Goal: Transaction & Acquisition: Purchase product/service

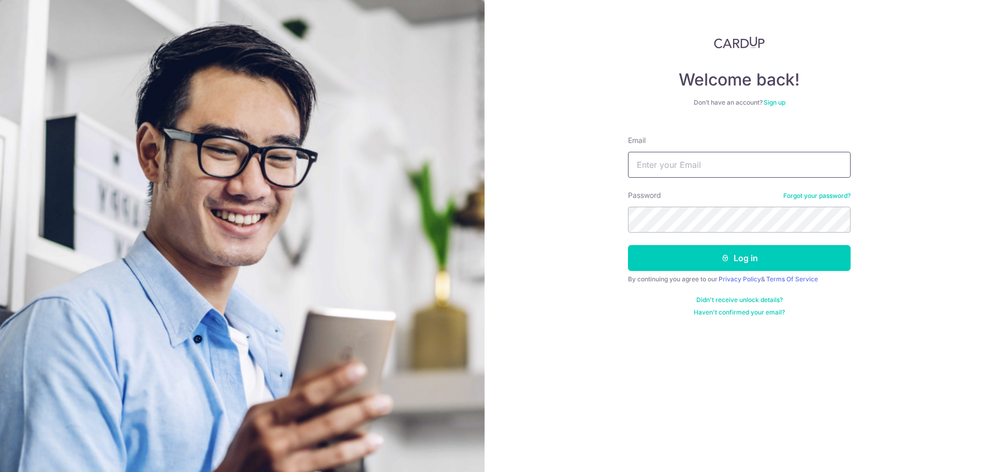
click at [710, 169] on input "Email" at bounding box center [739, 165] width 223 height 26
paste input "[EMAIL_ADDRESS][DOMAIN_NAME]"
type input "[EMAIL_ADDRESS][DOMAIN_NAME]"
click at [734, 258] on button "Log in" at bounding box center [739, 258] width 223 height 26
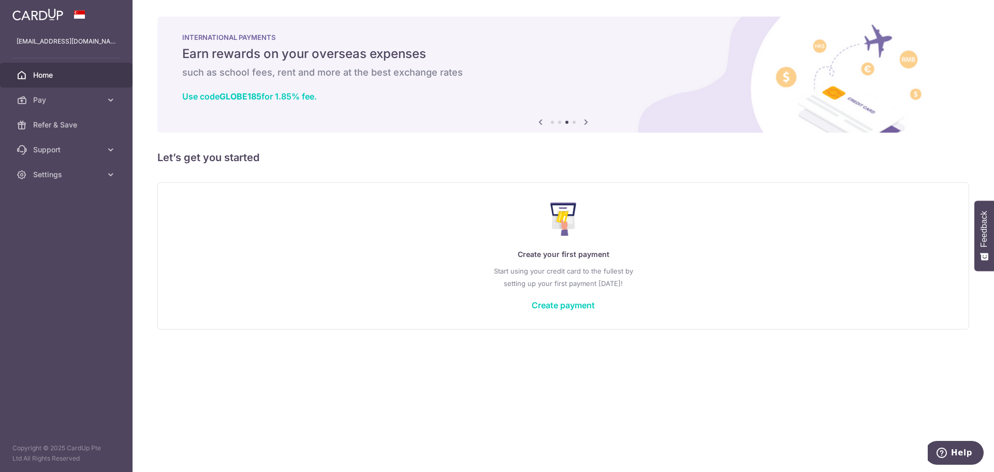
click at [110, 102] on icon at bounding box center [111, 100] width 10 height 10
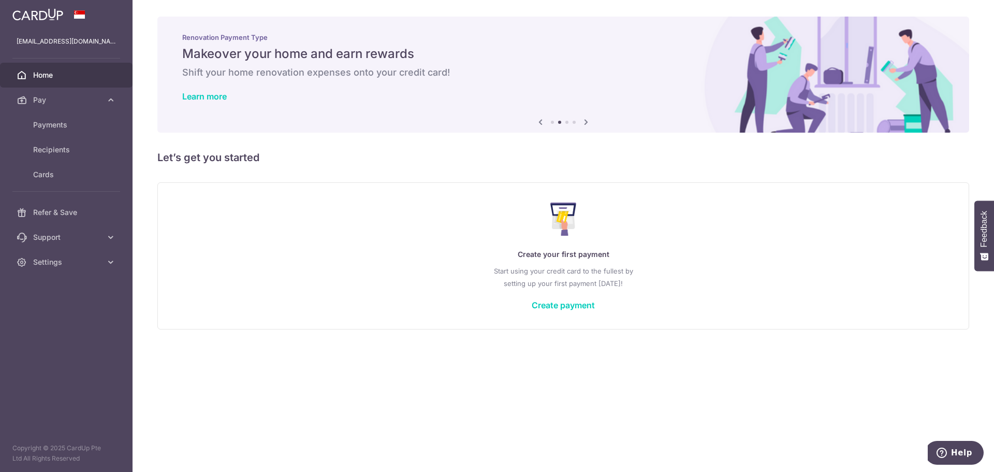
click at [575, 305] on link "Create payment" at bounding box center [563, 305] width 63 height 10
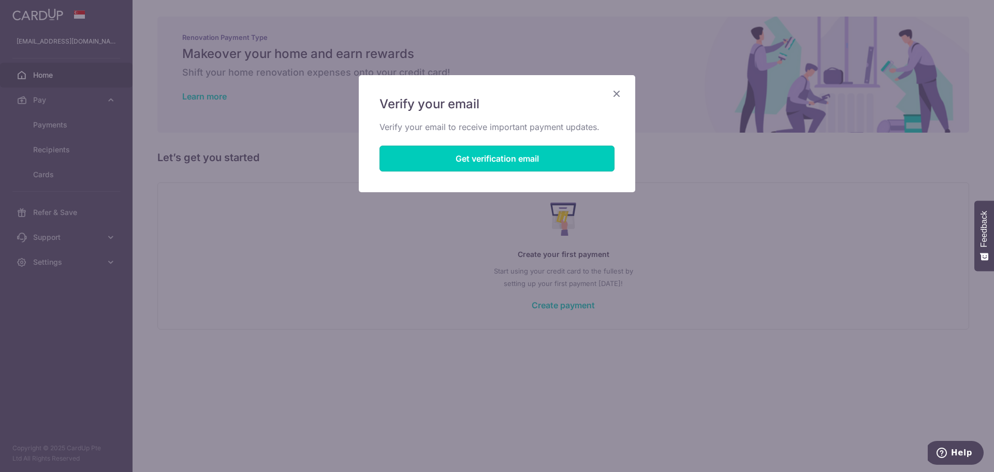
click at [490, 159] on button "Get verification email" at bounding box center [496, 158] width 235 height 26
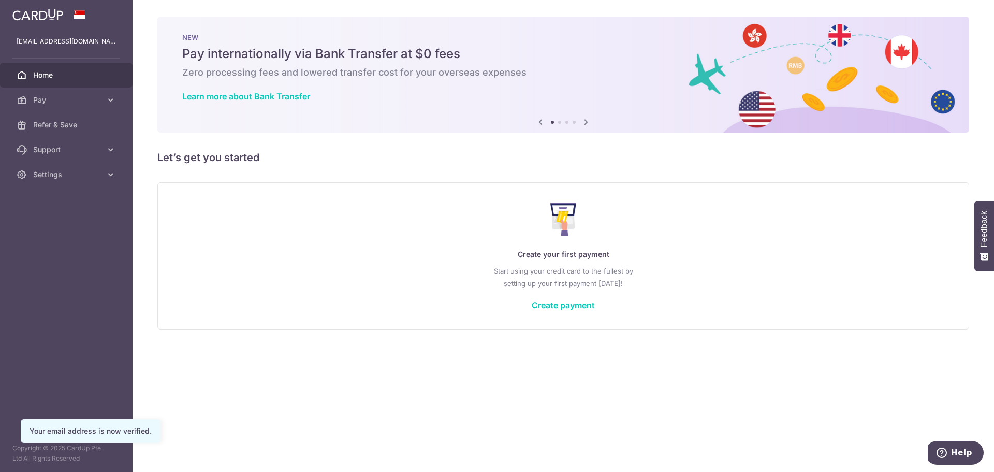
click at [560, 305] on link "Create payment" at bounding box center [563, 305] width 63 height 10
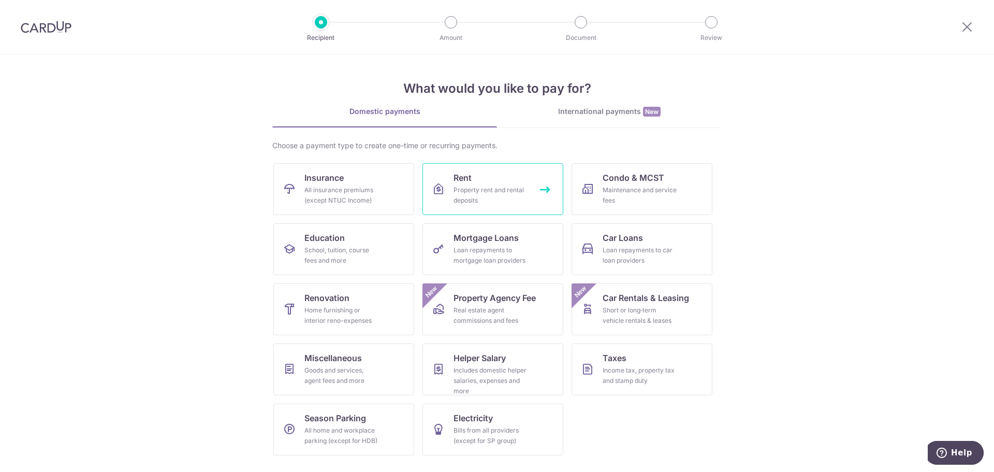
click at [487, 188] on div "Property rent and rental deposits" at bounding box center [491, 195] width 75 height 21
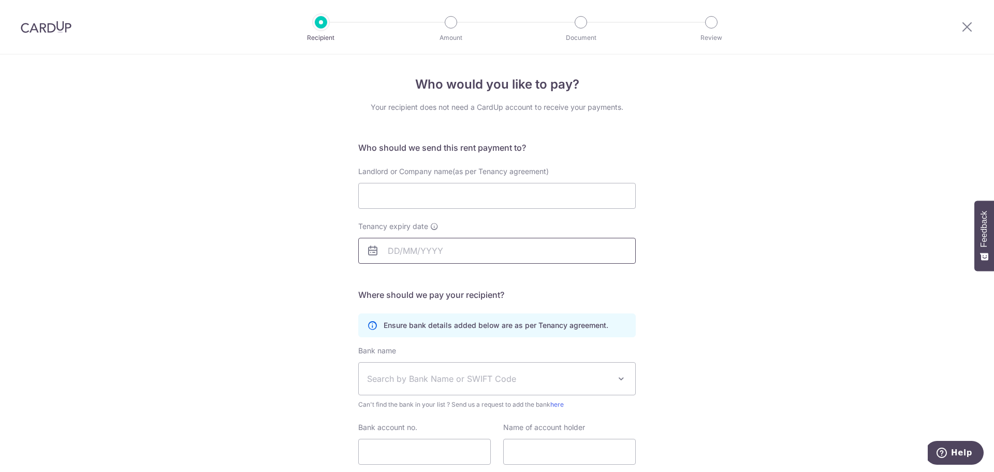
click at [451, 247] on input "Tenancy expiry date" at bounding box center [496, 251] width 277 height 26
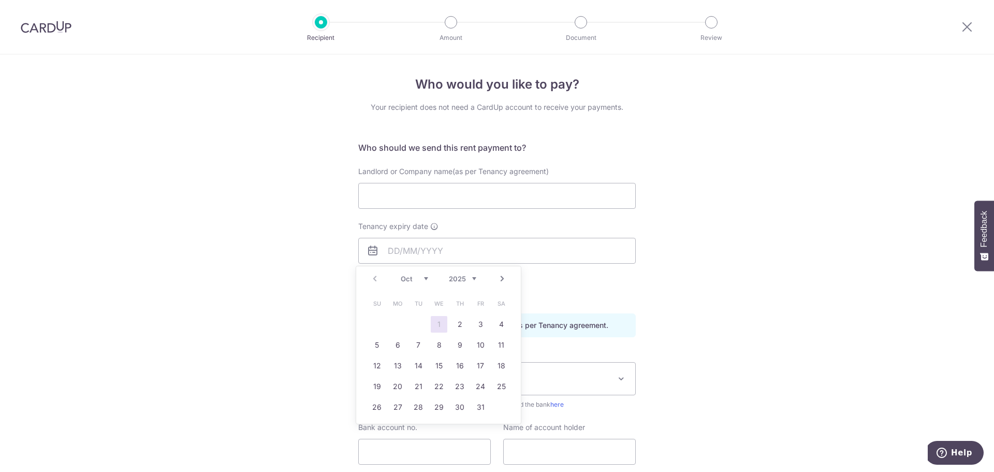
click at [472, 278] on select "2025 2026 2027 2028 2029 2030 2031 2032 2033 2034 2035" at bounding box center [462, 278] width 27 height 8
click at [503, 277] on link "Next" at bounding box center [502, 278] width 12 height 12
click at [420, 323] on link "1" at bounding box center [418, 324] width 17 height 17
type input "01/12/2026"
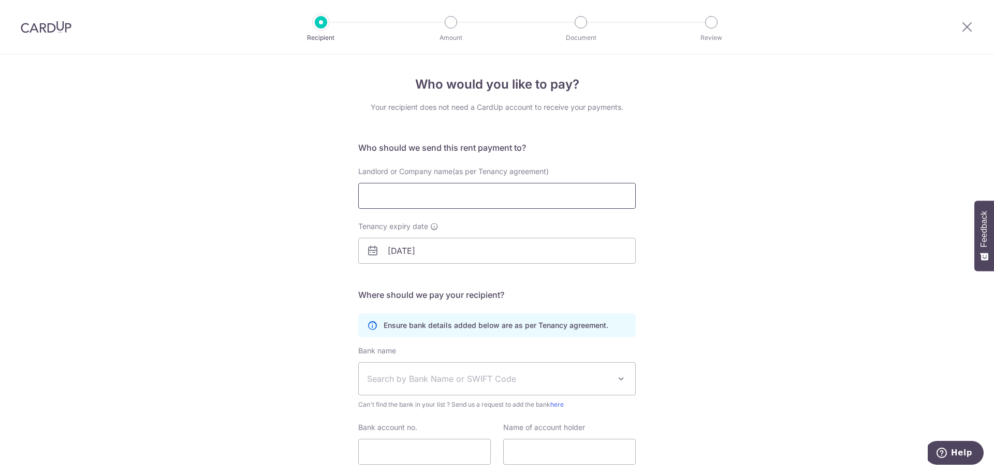
click at [436, 191] on input "Landlord or Company name(as per Tenancy agreement)" at bounding box center [496, 196] width 277 height 26
click at [532, 200] on input "Landlord or Company name(as per Tenancy agreement)" at bounding box center [496, 196] width 277 height 26
paste input "Viva Green Limited"
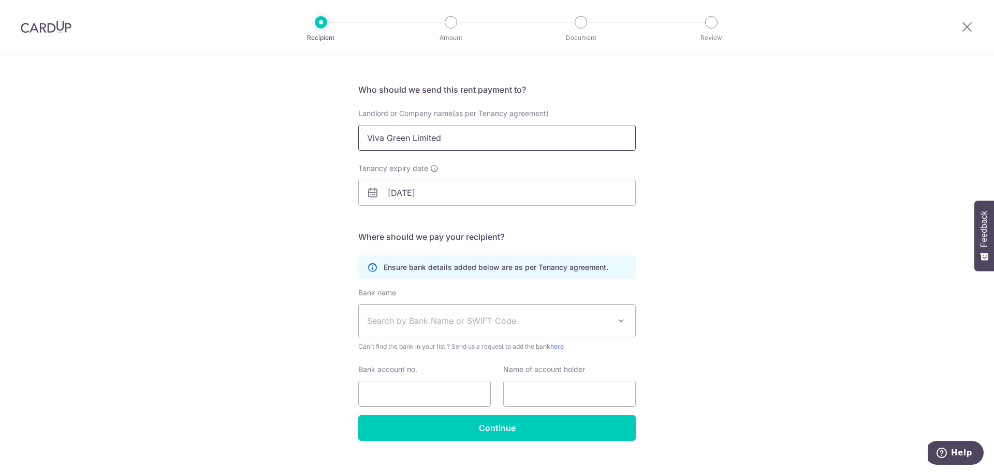
scroll to position [76, 0]
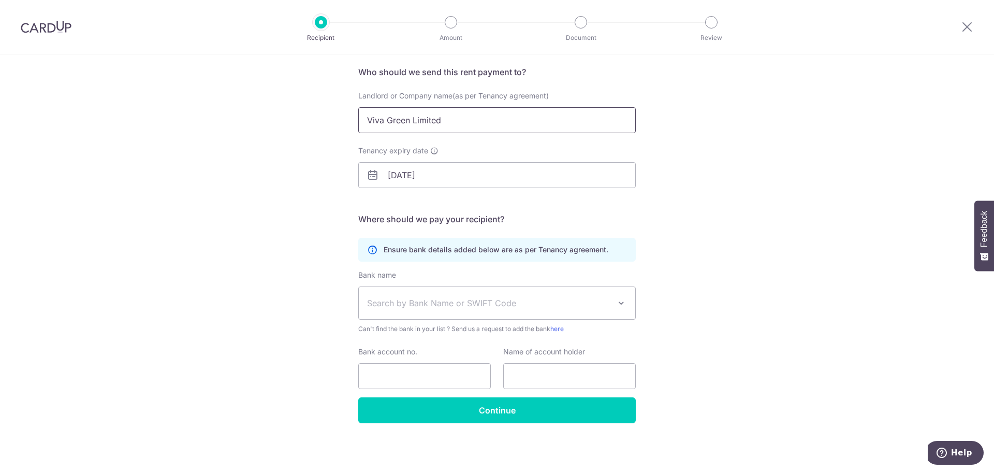
type input "Viva Green Limited"
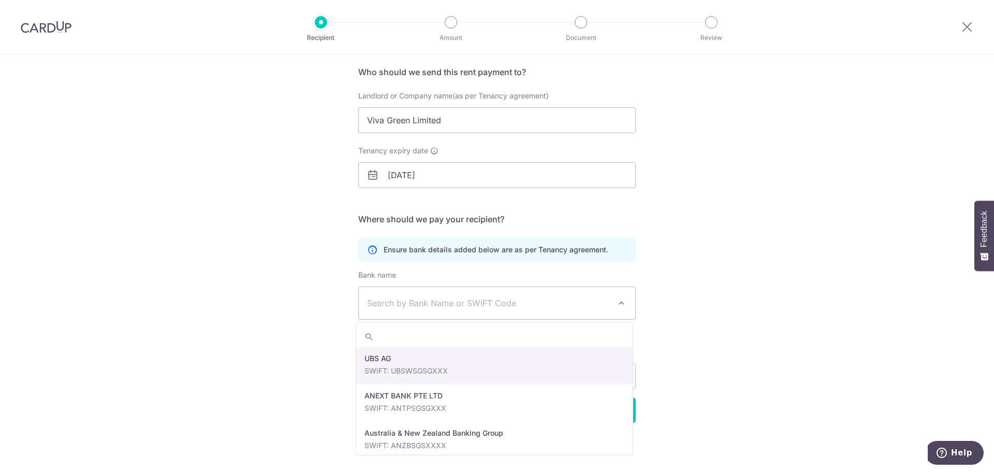
click at [537, 301] on span "Search by Bank Name or SWIFT Code" at bounding box center [488, 303] width 243 height 12
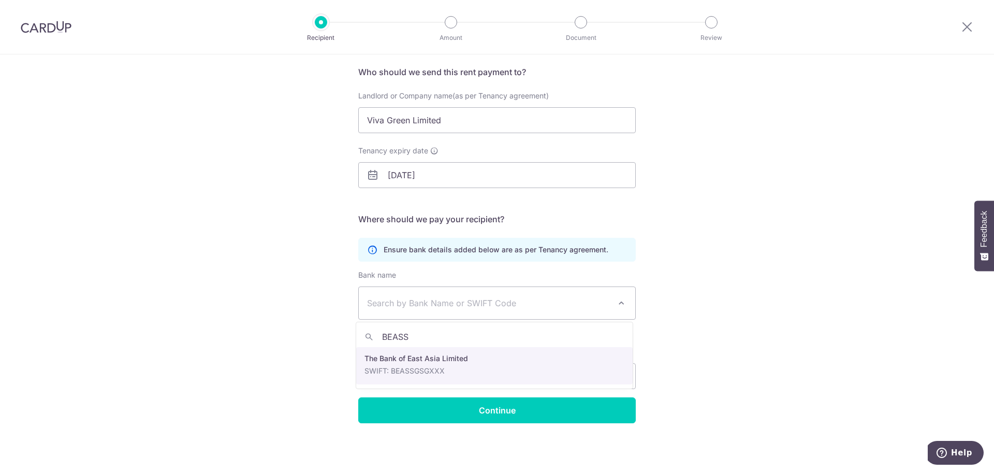
type input "BEASS"
select select "21"
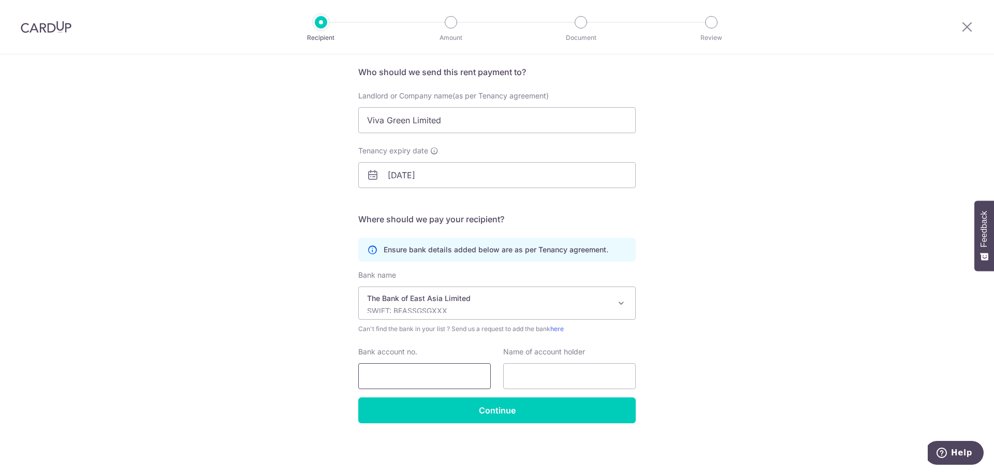
click at [417, 376] on input "Bank account no." at bounding box center [424, 376] width 133 height 26
type input "94000304"
click at [550, 382] on input "text" at bounding box center [569, 376] width 133 height 26
drag, startPoint x: 451, startPoint y: 121, endPoint x: 359, endPoint y: 119, distance: 92.2
click at [359, 119] on input "Viva Green Limited" at bounding box center [496, 120] width 277 height 26
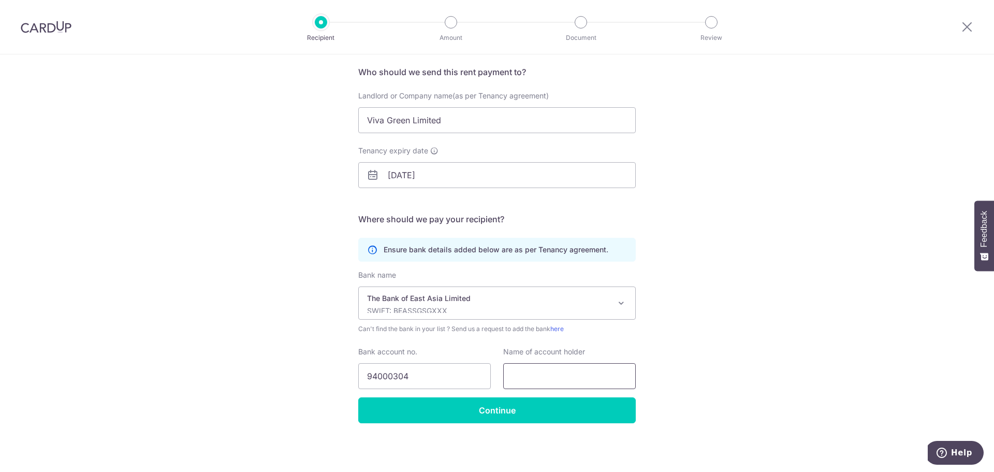
click at [542, 377] on input "text" at bounding box center [569, 376] width 133 height 26
paste input "Viva Green Limited"
type input "Viva Green Limited"
click at [508, 410] on input "Continue" at bounding box center [496, 410] width 277 height 26
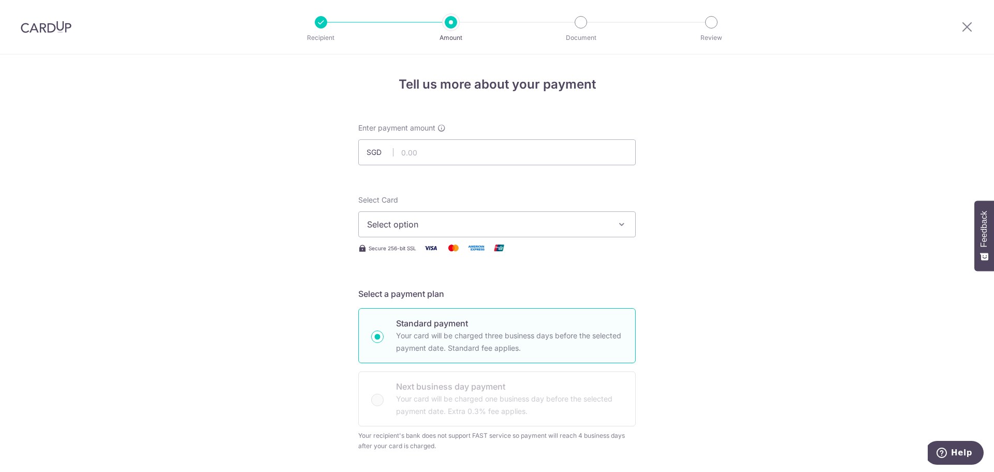
scroll to position [52, 0]
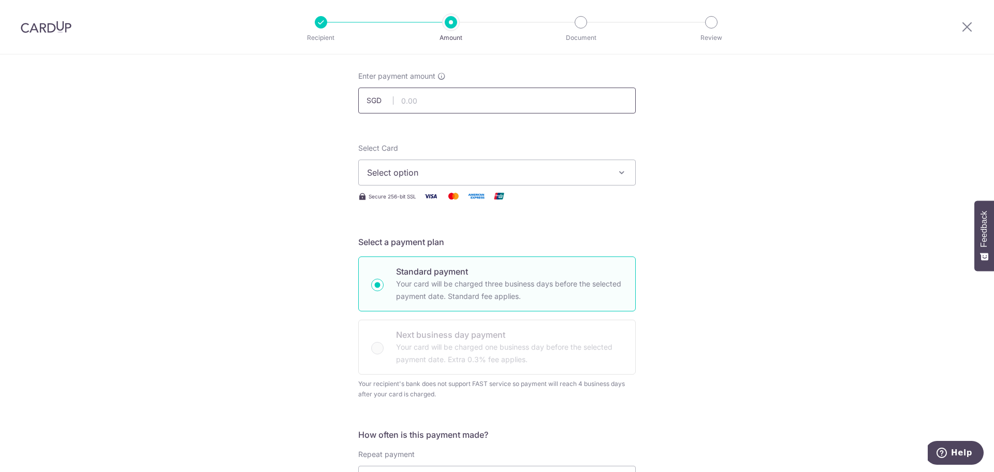
click at [496, 96] on input "text" at bounding box center [496, 100] width 277 height 26
type input "4,400.00"
click at [501, 173] on span "Select option" at bounding box center [487, 172] width 241 height 12
click at [414, 200] on span "Add credit card" at bounding box center [506, 201] width 241 height 10
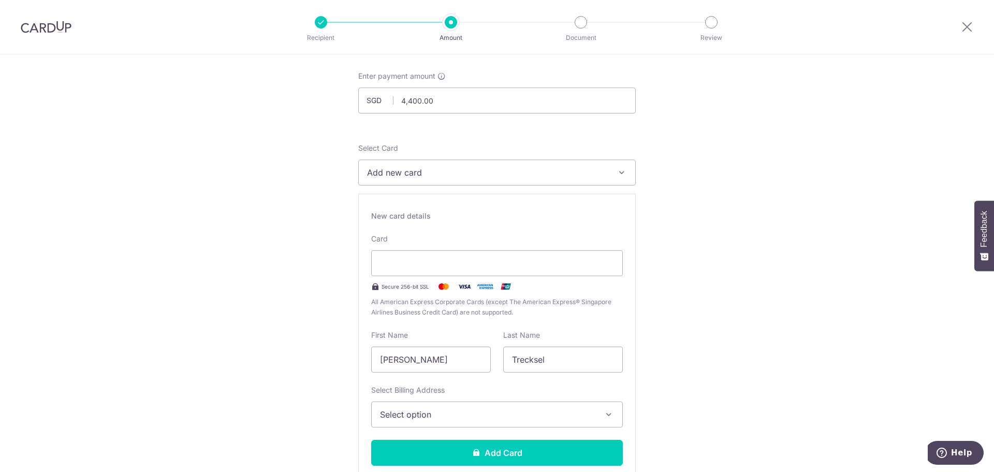
type input "09 / 2030"
click at [540, 419] on span "Select option" at bounding box center [487, 414] width 215 height 12
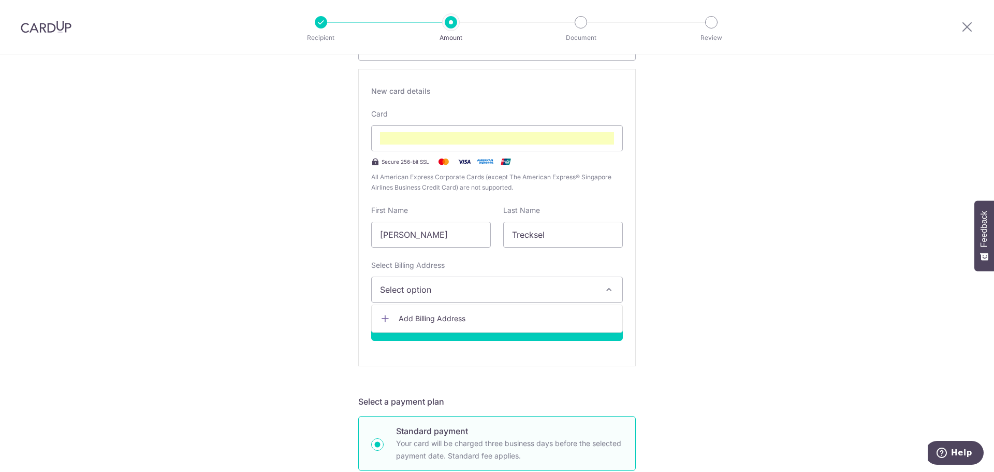
scroll to position [207, 0]
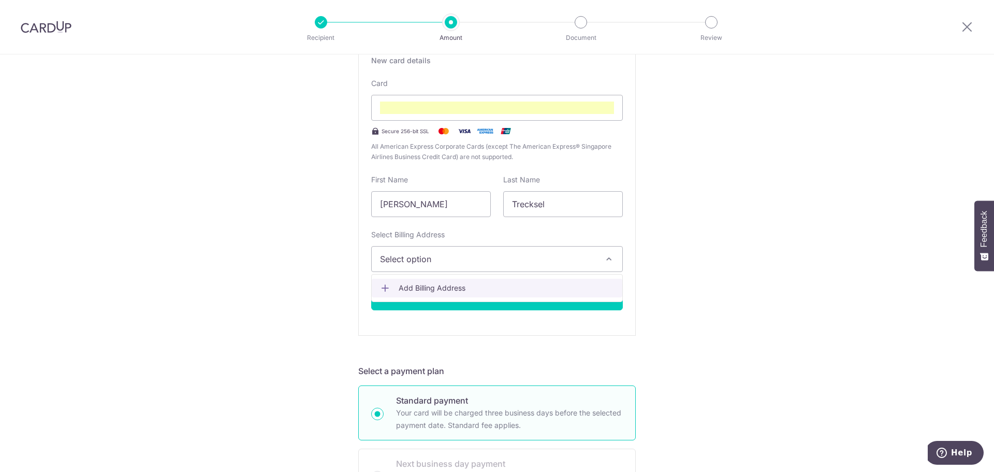
click at [436, 288] on span "Add Billing Address" at bounding box center [506, 288] width 215 height 10
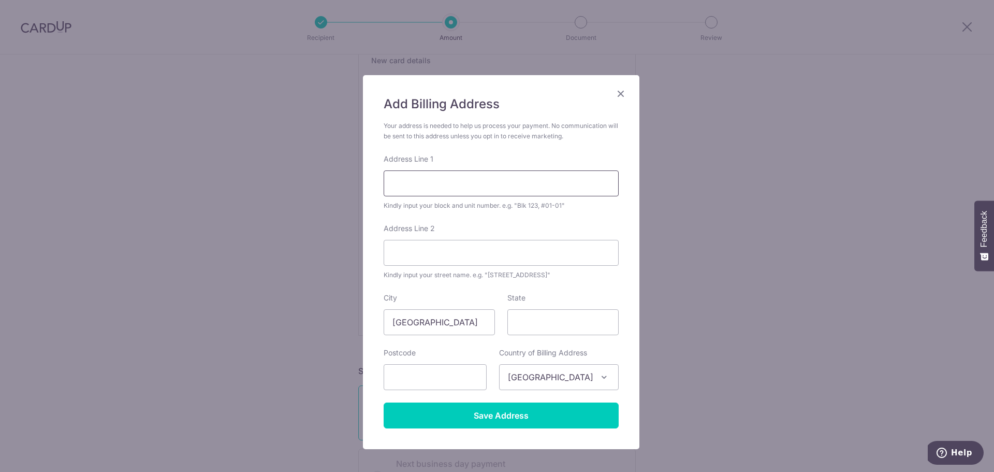
click at [474, 183] on input "Address Line 1" at bounding box center [501, 183] width 235 height 26
type input "#06-21"
click at [454, 254] on input "Address Line 2" at bounding box center [501, 253] width 235 height 26
click at [589, 288] on form "Your address is needed to help us process your payment. No communication will b…" at bounding box center [501, 275] width 235 height 308
click at [498, 253] on input "Address Line 2" at bounding box center [501, 253] width 235 height 26
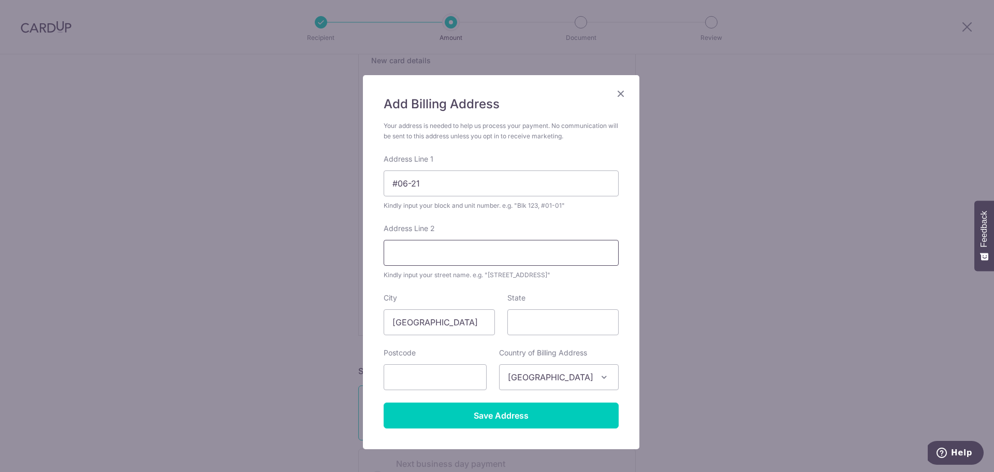
click at [473, 255] on input "Address Line 2" at bounding box center [501, 253] width 235 height 26
type input "144 Hillview Avenue"
click at [443, 375] on input "text" at bounding box center [435, 377] width 103 height 26
click at [428, 382] on input "text" at bounding box center [435, 377] width 103 height 26
type input "669630"
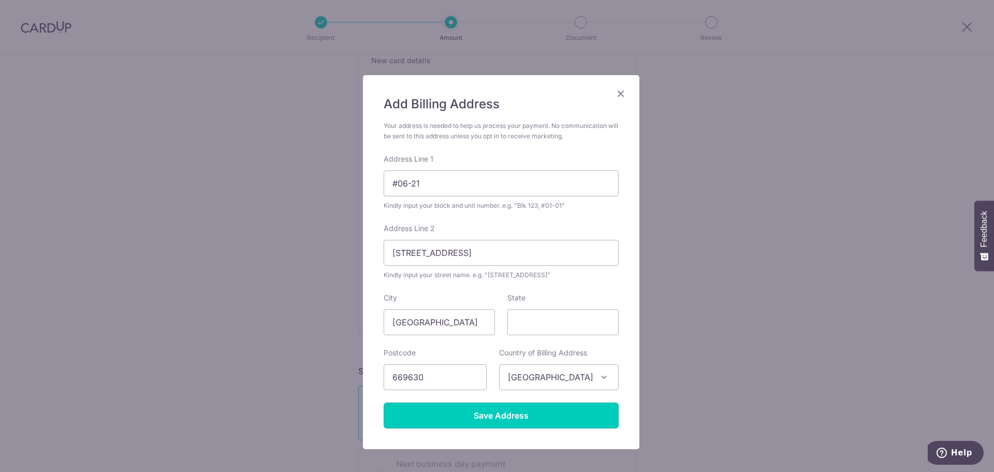
click at [491, 418] on input "Save Address" at bounding box center [501, 415] width 235 height 26
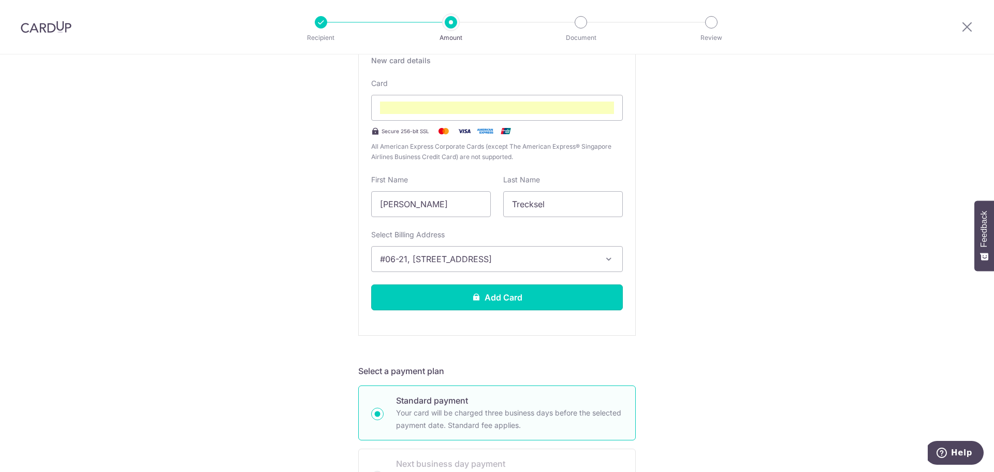
click at [504, 297] on button "Add Card" at bounding box center [497, 297] width 252 height 26
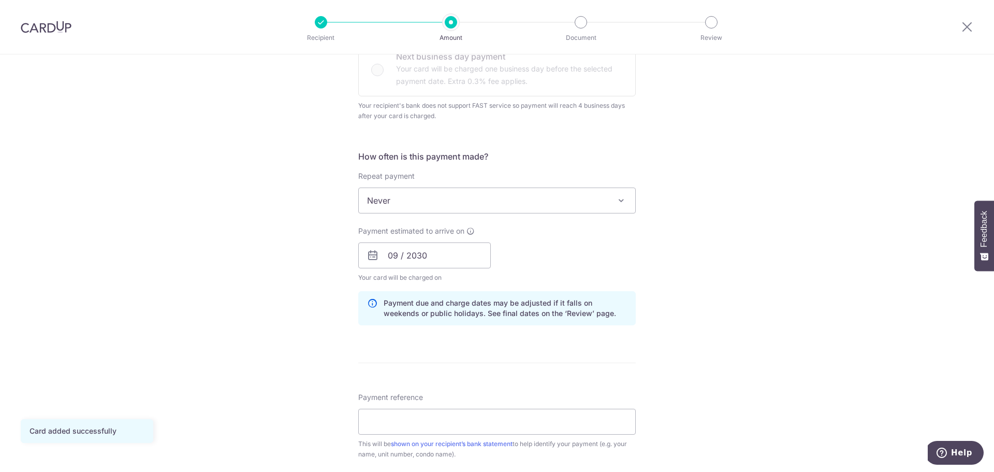
scroll to position [362, 0]
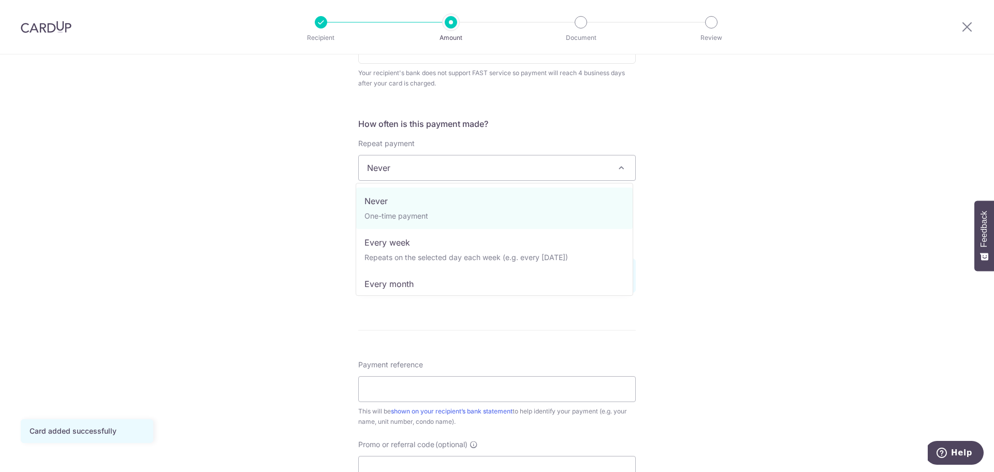
click at [469, 170] on span "Never" at bounding box center [497, 167] width 276 height 25
select select "3"
type input "01/12/2026"
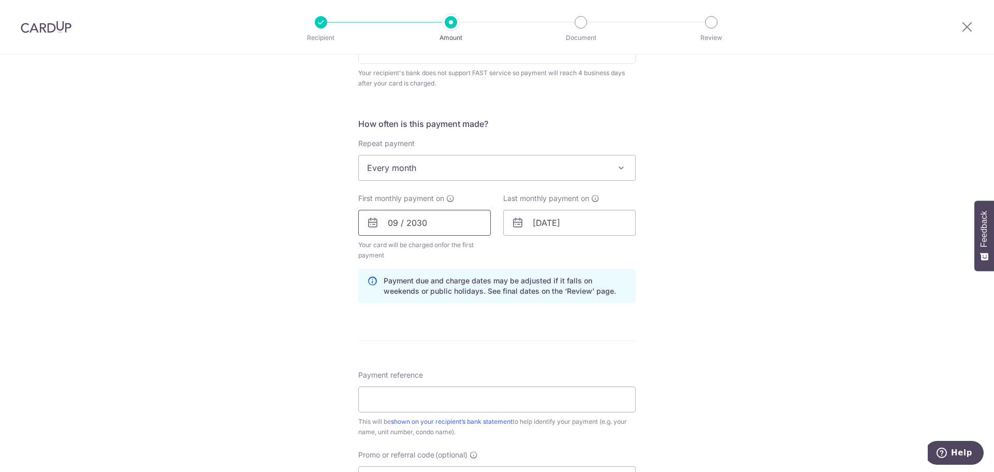
click at [394, 222] on input "09 / 2030" at bounding box center [424, 223] width 133 height 26
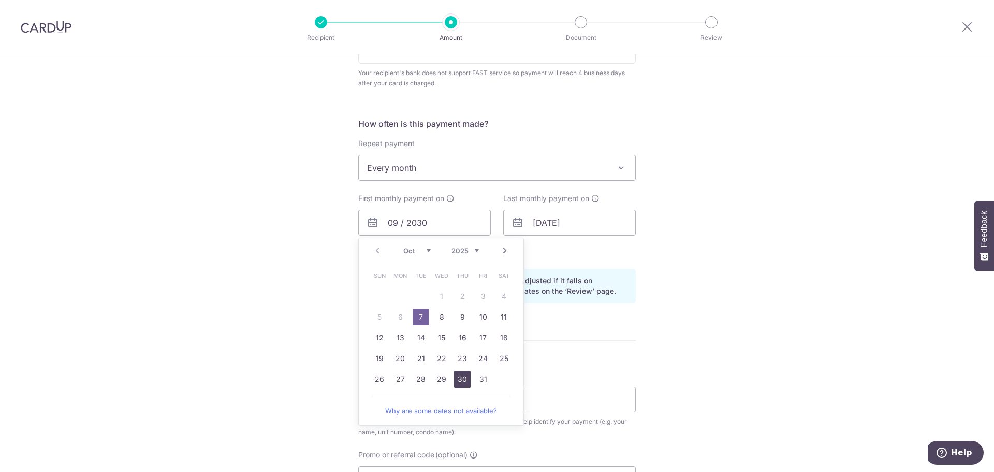
click at [462, 378] on link "30" at bounding box center [462, 379] width 17 height 17
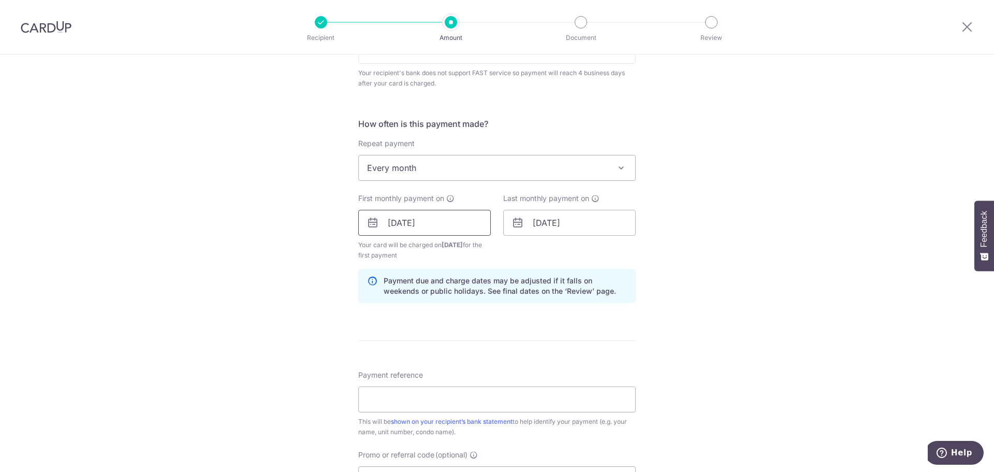
click at [446, 221] on input "30/10/2025" at bounding box center [424, 223] width 133 height 26
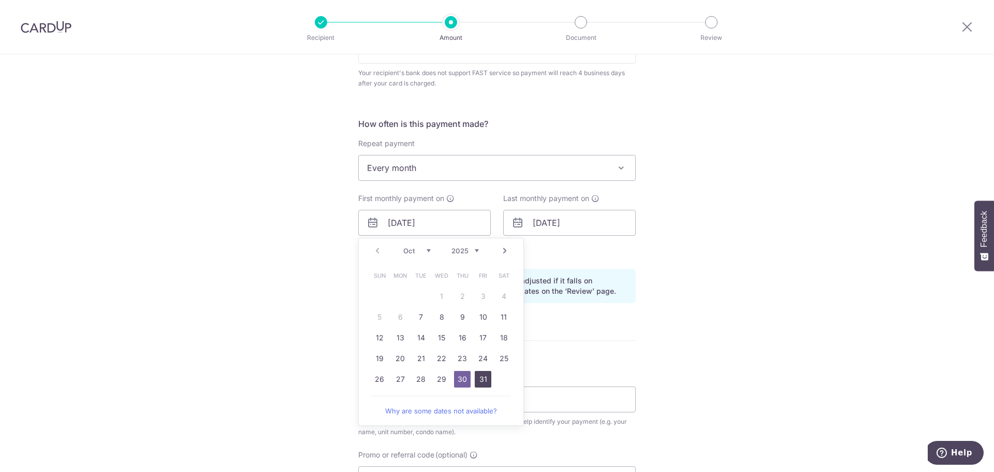
click at [480, 377] on link "31" at bounding box center [483, 379] width 17 height 17
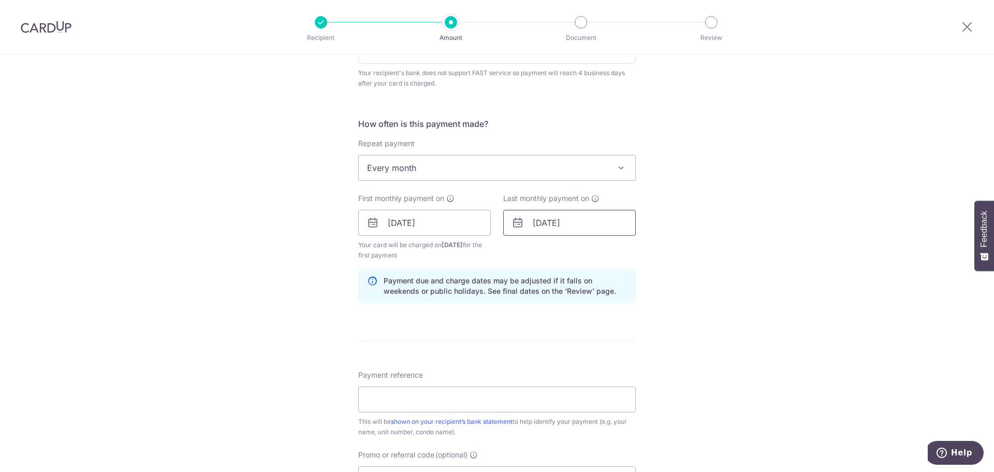
click at [591, 221] on input "01/12/2026" at bounding box center [569, 223] width 133 height 26
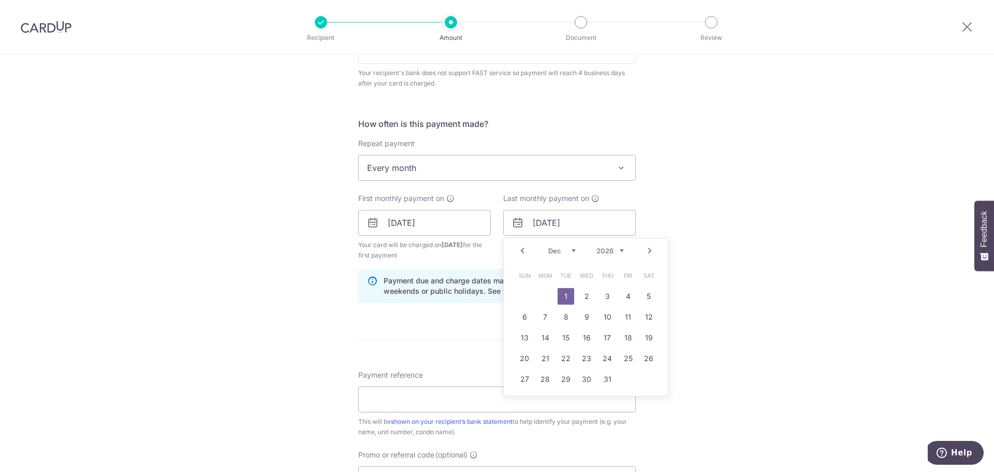
click at [571, 248] on select "Jan Feb Mar Apr May Jun Jul Aug Sep Oct Nov Dec" at bounding box center [561, 250] width 27 height 8
click at [519, 250] on link "Prev" at bounding box center [522, 250] width 12 height 12
click at [396, 224] on input "31/10/2025" at bounding box center [424, 223] width 133 height 26
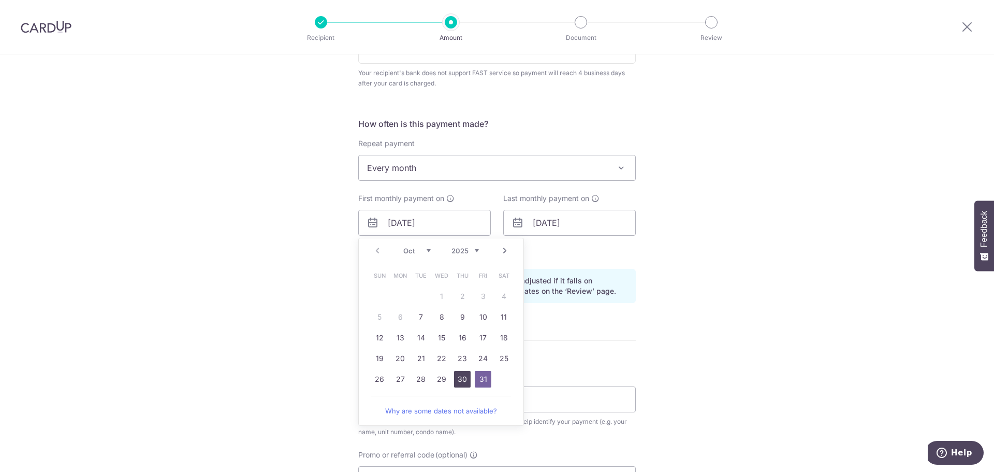
click at [457, 380] on link "30" at bounding box center [462, 379] width 17 height 17
type input "[DATE]"
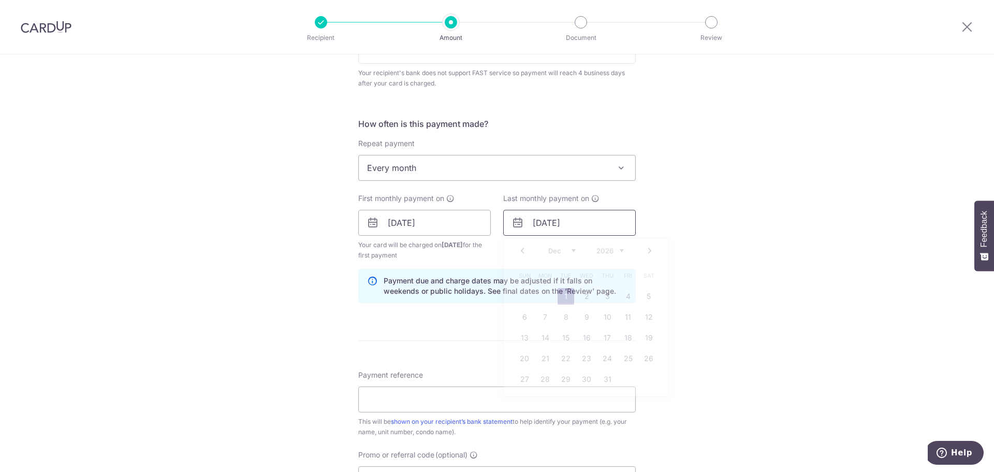
click at [540, 218] on input "01/12/2026" at bounding box center [569, 223] width 133 height 26
click at [522, 251] on link "Prev" at bounding box center [522, 250] width 12 height 12
click at [519, 251] on link "Prev" at bounding box center [522, 250] width 12 height 12
click at [628, 379] on link "30" at bounding box center [628, 379] width 17 height 17
click at [549, 224] on input "30/10/2026" at bounding box center [569, 223] width 133 height 26
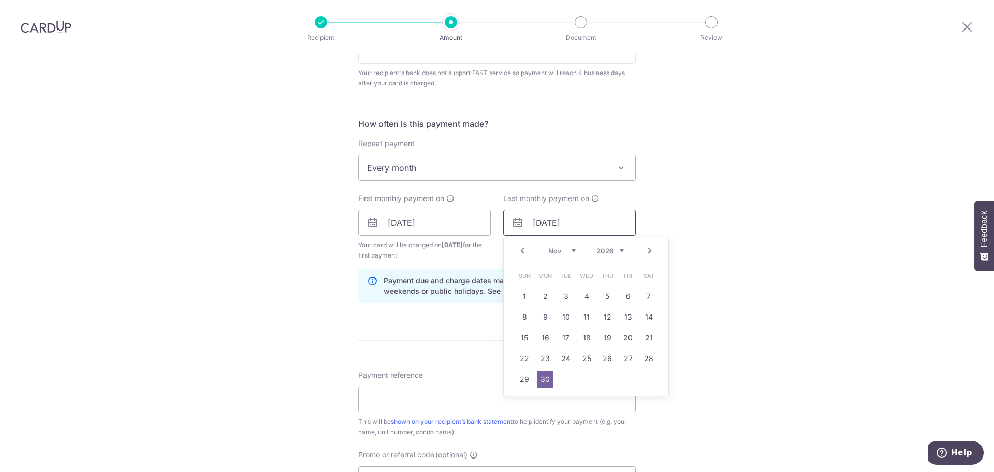
type input "[DATE]"
click at [543, 379] on link "30" at bounding box center [545, 379] width 17 height 17
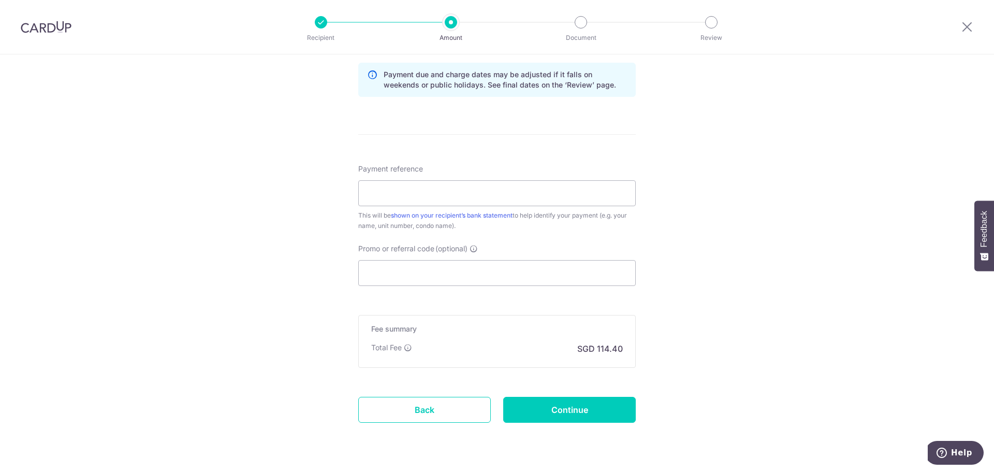
scroll to position [569, 0]
click at [437, 191] on input "Payment reference" at bounding box center [496, 192] width 277 height 26
type input "LN 0621"
click at [411, 275] on input "Promo or referral code (optional)" at bounding box center [496, 272] width 277 height 26
paste input "3HOME25R"
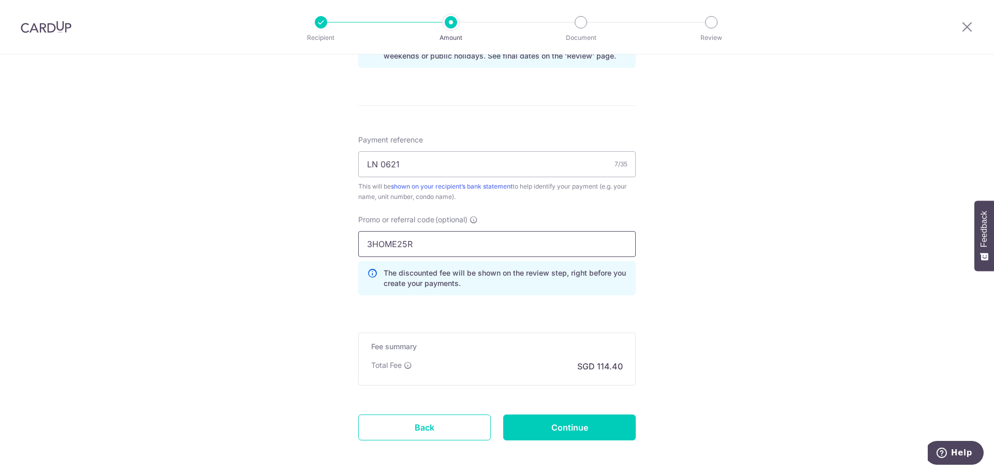
scroll to position [621, 0]
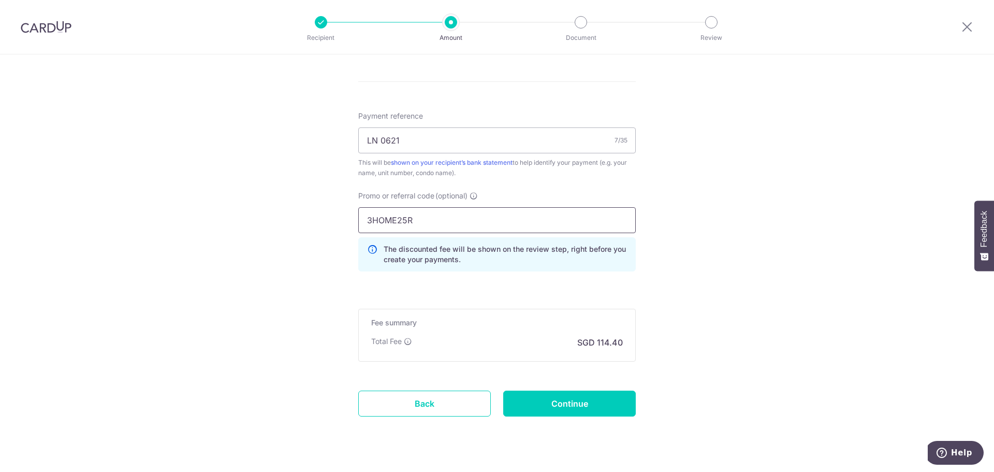
type input "3HOME25R"
click at [576, 401] on input "Continue" at bounding box center [569, 403] width 133 height 26
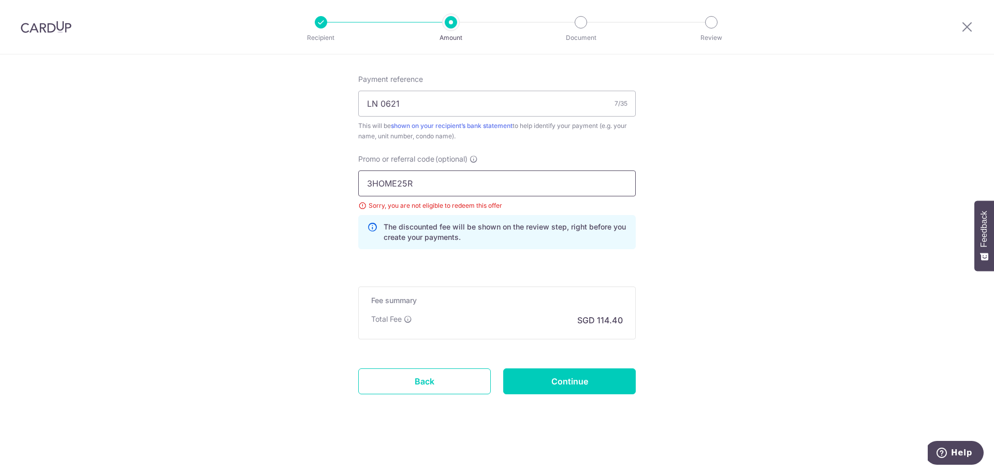
click at [419, 187] on input "3HOME25R" at bounding box center [496, 183] width 277 height 26
drag, startPoint x: 426, startPoint y: 183, endPoint x: 351, endPoint y: 177, distance: 75.3
click at [352, 178] on div "Promo or referral code (optional) 3HOME25R Sorry, you are not eligible to redee…" at bounding box center [497, 206] width 290 height 104
paste input "SAVERENT179"
type input "SAVERENT179"
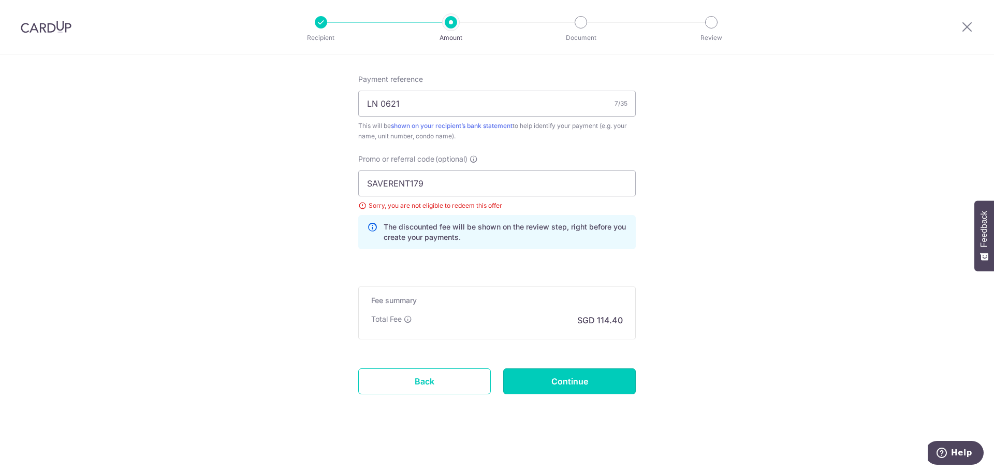
click at [566, 383] on input "Continue" at bounding box center [569, 381] width 133 height 26
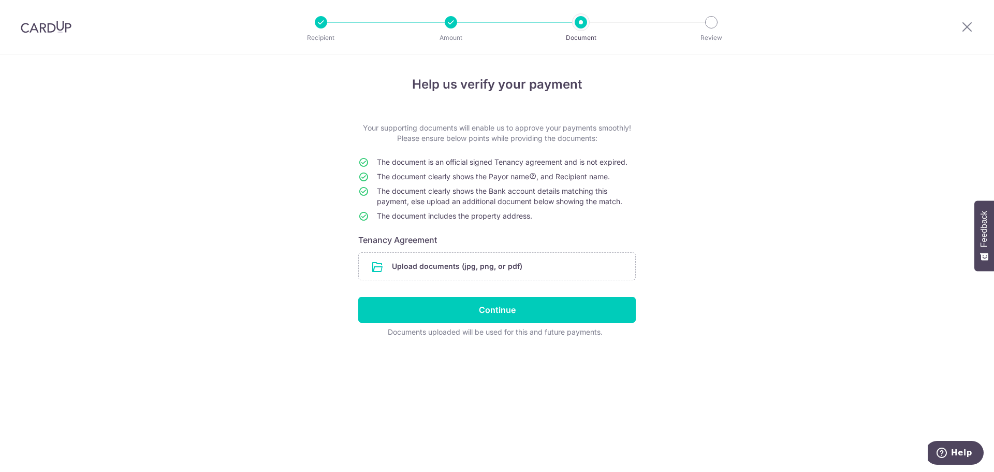
click at [513, 267] on input "file" at bounding box center [497, 266] width 276 height 27
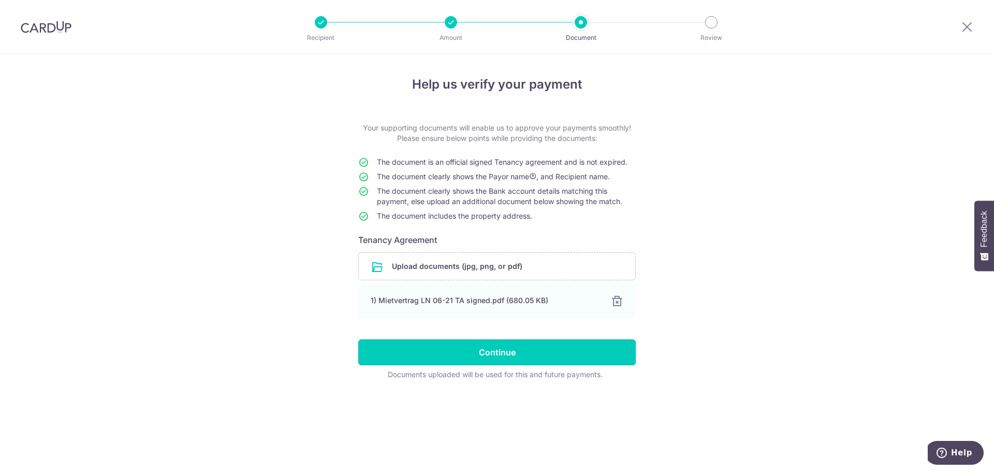
click at [495, 353] on input "Continue" at bounding box center [496, 352] width 277 height 26
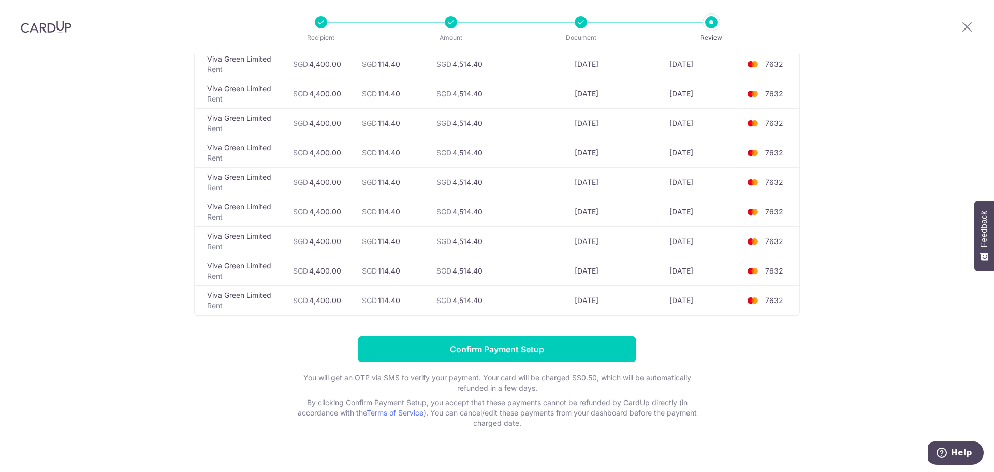
scroll to position [276, 0]
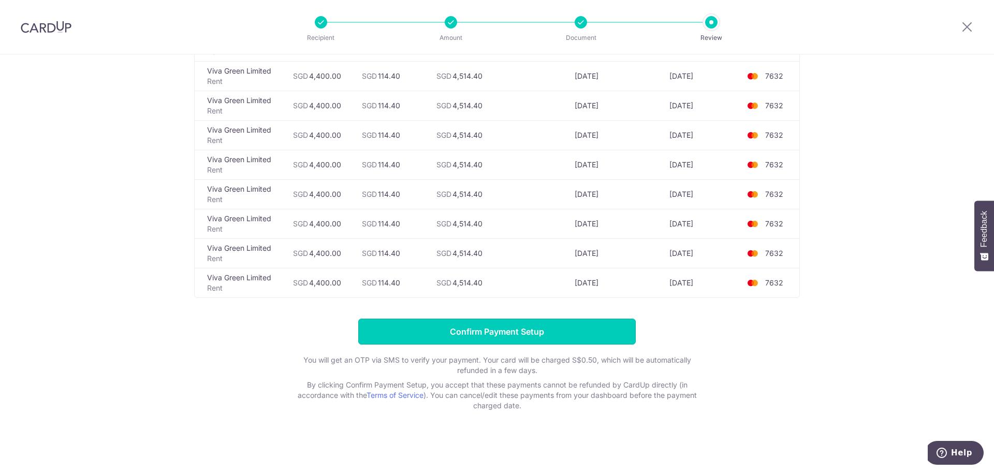
click at [519, 330] on input "Confirm Payment Setup" at bounding box center [496, 331] width 277 height 26
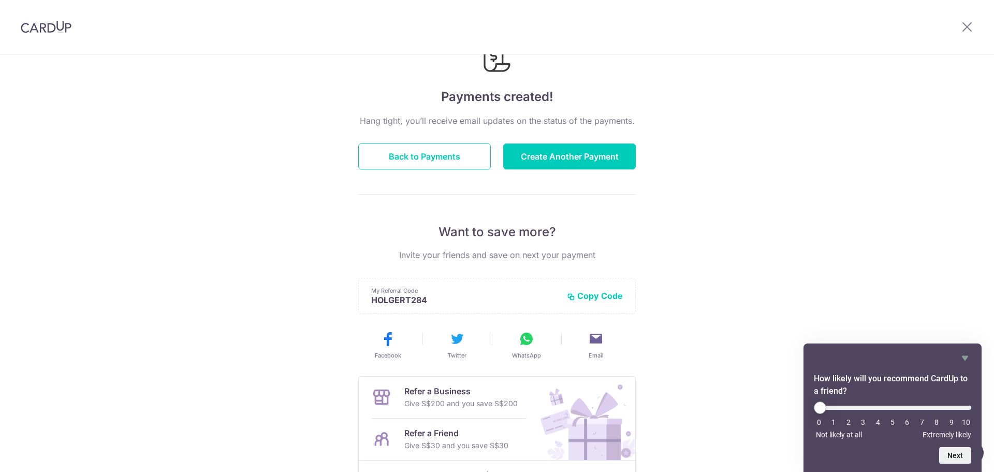
scroll to position [104, 0]
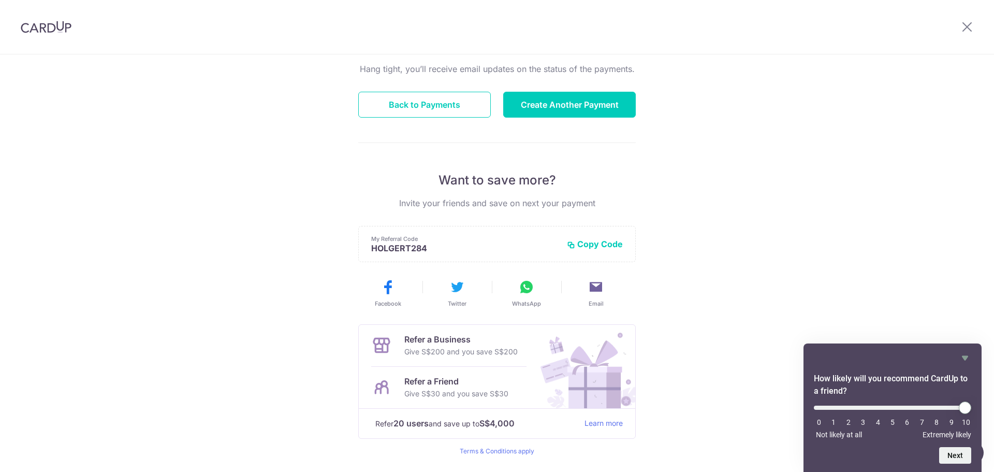
type input "10"
click at [967, 406] on input "range" at bounding box center [892, 407] width 157 height 4
click at [958, 454] on button "Next" at bounding box center [955, 455] width 32 height 17
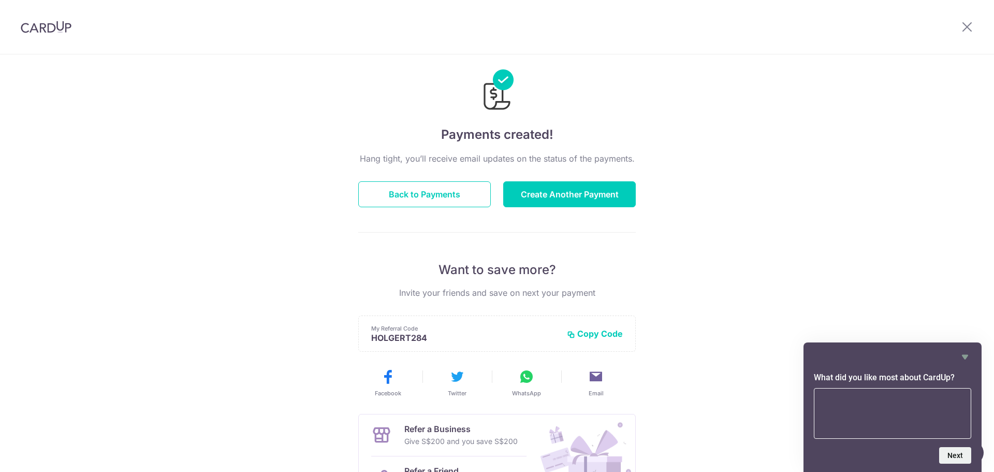
scroll to position [0, 0]
